Goal: Find specific page/section: Find specific page/section

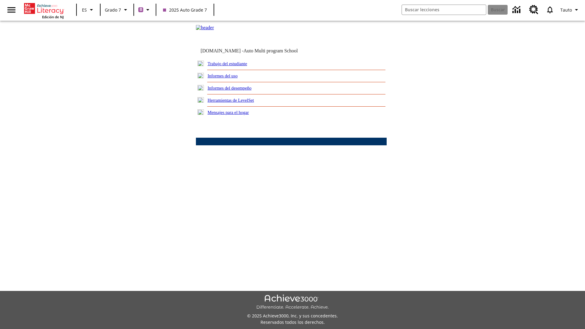
click at [235, 66] on link "Trabajo del estudiante" at bounding box center [228, 63] width 40 height 5
